Goal: Navigation & Orientation: Find specific page/section

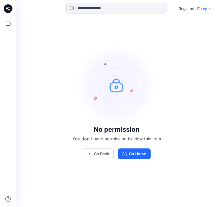
click at [130, 59] on img at bounding box center [116, 85] width 81 height 81
click at [209, 9] on p "Login" at bounding box center [206, 9] width 10 height 6
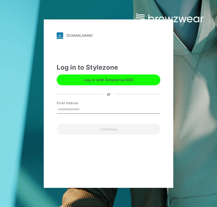
click at [138, 81] on button "Log in with Enterprise SSO" at bounding box center [109, 80] width 104 height 11
click at [84, 78] on button "Log in with Enterprise SSO" at bounding box center [109, 80] width 104 height 11
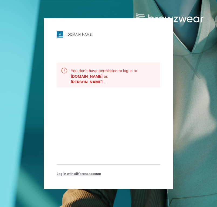
click at [84, 74] on b "[DOMAIN_NAME]" at bounding box center [87, 76] width 33 height 5
click at [81, 135] on div "[DOMAIN_NAME] Loading... You don't have permission to log in to [DOMAIN_NAME] a…" at bounding box center [109, 103] width 130 height 171
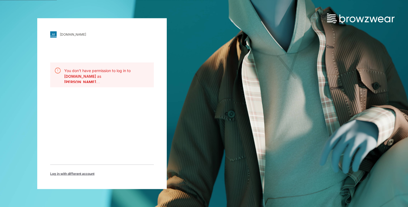
click at [72, 173] on span "Log in with different account" at bounding box center [72, 173] width 44 height 5
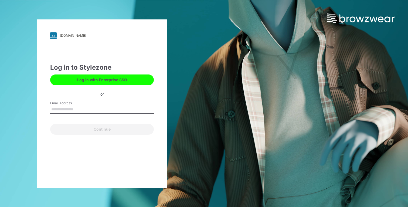
click at [107, 108] on input "Email Address" at bounding box center [102, 110] width 104 height 8
type input "**********"
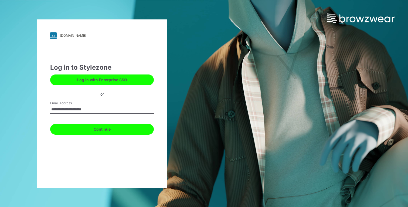
click at [99, 129] on button "Continue" at bounding box center [102, 129] width 104 height 11
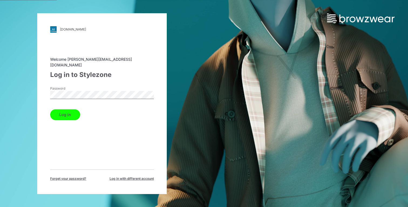
click at [67, 109] on button "Log in" at bounding box center [65, 114] width 30 height 11
click at [66, 112] on div "Log in" at bounding box center [102, 113] width 104 height 13
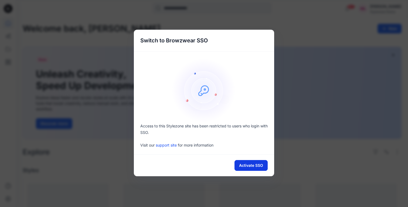
click at [217, 165] on button "Activate SSO" at bounding box center [251, 165] width 33 height 11
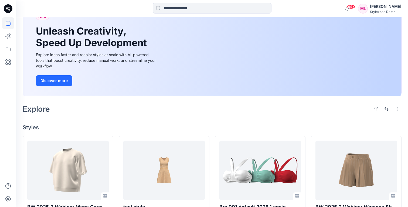
scroll to position [45, 0]
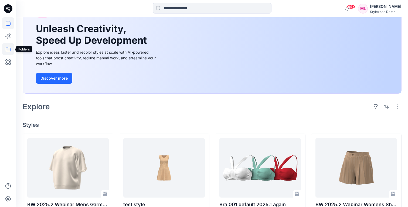
click at [9, 51] on icon at bounding box center [8, 49] width 12 height 12
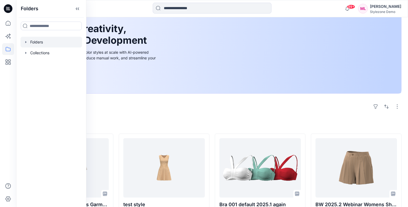
click at [45, 41] on div at bounding box center [52, 42] width 62 height 11
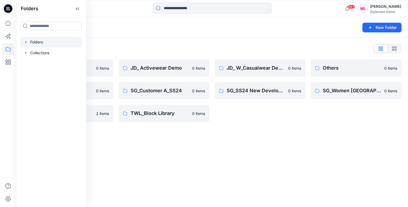
click at [157, 158] on div "Folders New Folder Folders List General Group Demo 0 items Retail Brand A 0 ite…" at bounding box center [212, 112] width 392 height 190
